Goal: Transaction & Acquisition: Purchase product/service

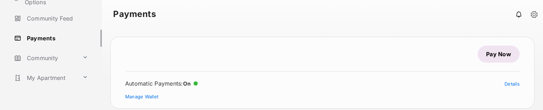
scroll to position [42, 0]
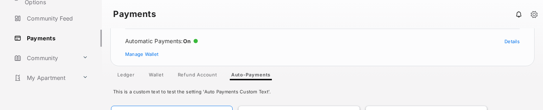
click at [154, 75] on link "Wallet" at bounding box center [156, 76] width 26 height 8
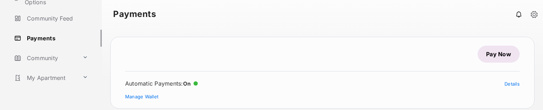
click at [501, 52] on link "Pay Now" at bounding box center [499, 54] width 42 height 17
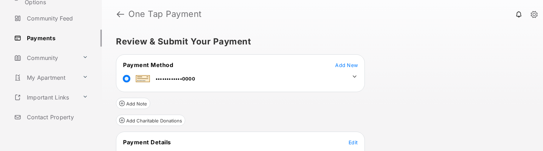
click at [354, 74] on icon at bounding box center [355, 77] width 6 height 6
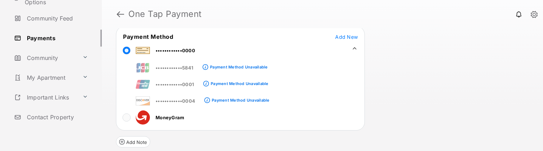
scroll to position [28, 0]
click at [329, 109] on div "••••••••••••5841 Payment Method Unavailable ••••••••••••0001 Payment Method Una…" at bounding box center [240, 91] width 248 height 67
click at [352, 110] on div "Payment Method Add New ••••••••••••0000 ••••••••••••5841 Payment Method Unavail…" at bounding box center [240, 78] width 249 height 105
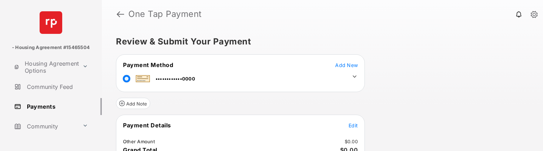
click at [357, 74] on icon at bounding box center [355, 77] width 6 height 6
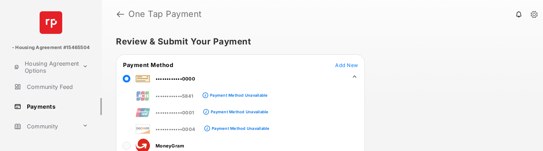
click at [363, 141] on div "••••••••••••5841 Payment Method Unavailable ••••••••••••0001 Payment Method Una…" at bounding box center [240, 119] width 248 height 67
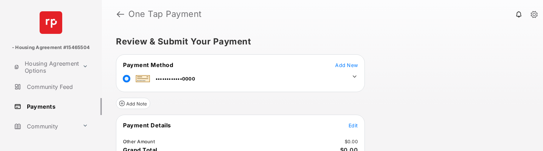
click at [357, 75] on icon at bounding box center [355, 77] width 6 height 6
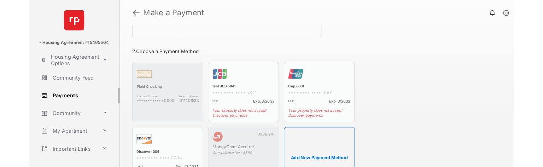
scroll to position [136, 0]
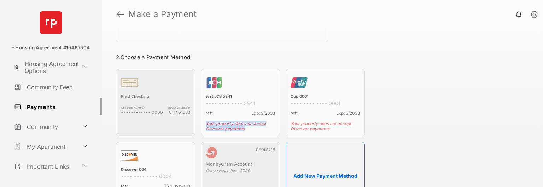
drag, startPoint x: 204, startPoint y: 120, endPoint x: 249, endPoint y: 126, distance: 45.3
click at [249, 126] on li "test JCB 5841 •••• •••• •••• 5841 test Exp: 3/2033 Your property does not accep…" at bounding box center [240, 102] width 79 height 67
drag, startPoint x: 206, startPoint y: 122, endPoint x: 247, endPoint y: 131, distance: 41.8
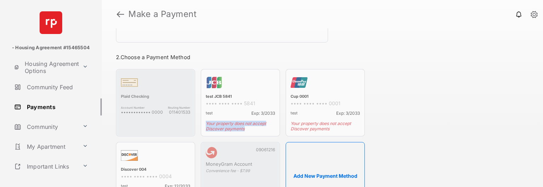
click at [247, 131] on li "test JCB 5841 •••• •••• •••• 5841 test Exp: 3/2033 Your property does not accep…" at bounding box center [240, 102] width 79 height 67
copy span "Your property does not accept Discover payments"
click at [428, 127] on div "Total Payment This is a custom text message. You have an auto payment that is s…" at bounding box center [322, 107] width 441 height 158
drag, startPoint x: 243, startPoint y: 130, endPoint x: 220, endPoint y: 125, distance: 23.6
click at [220, 125] on li "test JCB 5841 •••• •••• •••• 5841 test Exp: 3/2033 Your property does not accep…" at bounding box center [240, 102] width 79 height 67
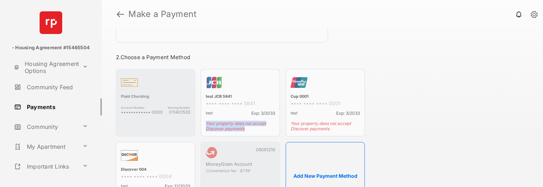
drag, startPoint x: 248, startPoint y: 130, endPoint x: 198, endPoint y: 122, distance: 49.8
click at [198, 122] on ul "Plaid Checking Account Number •••••••••••• 0000 Routing Number 011401533 test J…" at bounding box center [240, 139] width 255 height 146
copy span "Your property does not accept Discover payments"
click at [408, 129] on div "Total Payment This is a custom text message. You have an auto payment that is s…" at bounding box center [322, 107] width 441 height 158
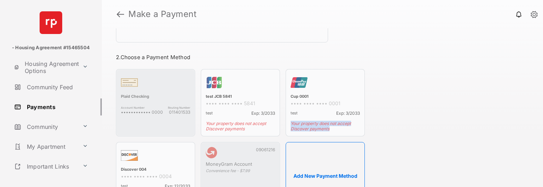
drag, startPoint x: 291, startPoint y: 124, endPoint x: 336, endPoint y: 127, distance: 44.7
click at [336, 127] on li "Cup 0001 •••• •••• •••• 0001 test Exp: 3/2033 Your property does not accept Dis…" at bounding box center [325, 102] width 79 height 67
